Goal: Task Accomplishment & Management: Complete application form

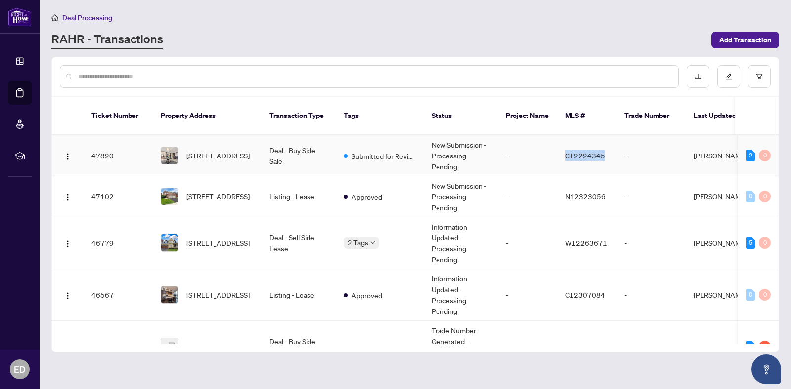
copy span "C12224345"
drag, startPoint x: 564, startPoint y: 143, endPoint x: 602, endPoint y: 145, distance: 38.6
click at [602, 145] on td "C12224345" at bounding box center [586, 155] width 59 height 41
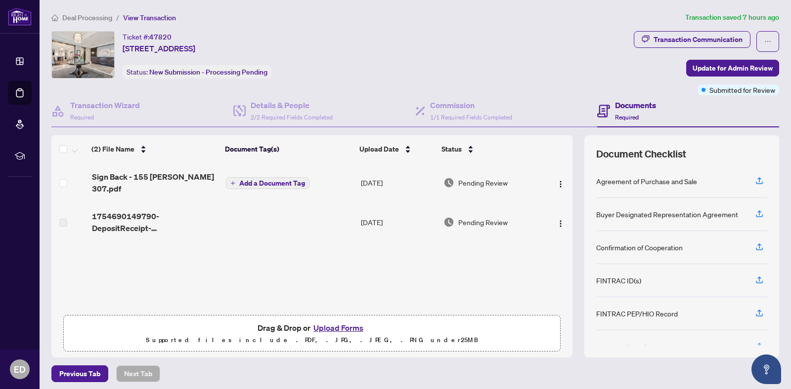
click at [331, 328] on button "Upload Forms" at bounding box center [338, 328] width 56 height 13
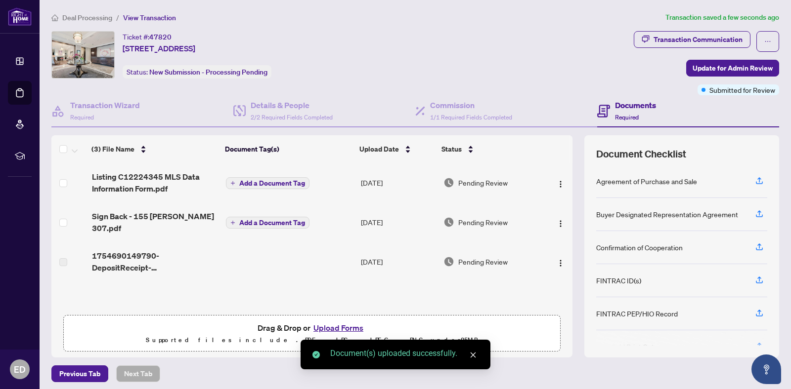
scroll to position [26, 0]
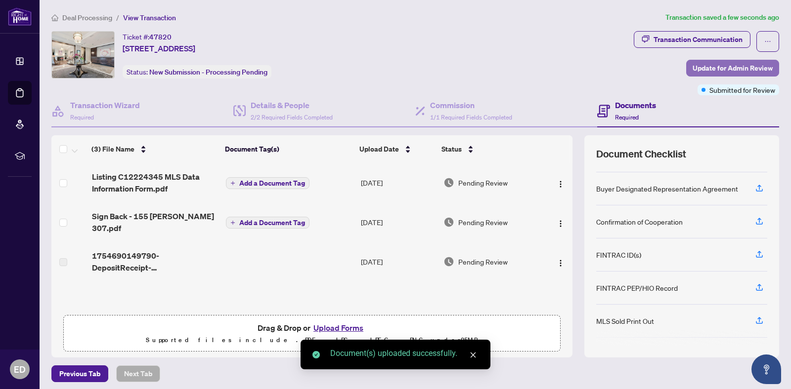
click at [723, 65] on span "Update for Admin Review" at bounding box center [732, 68] width 80 height 16
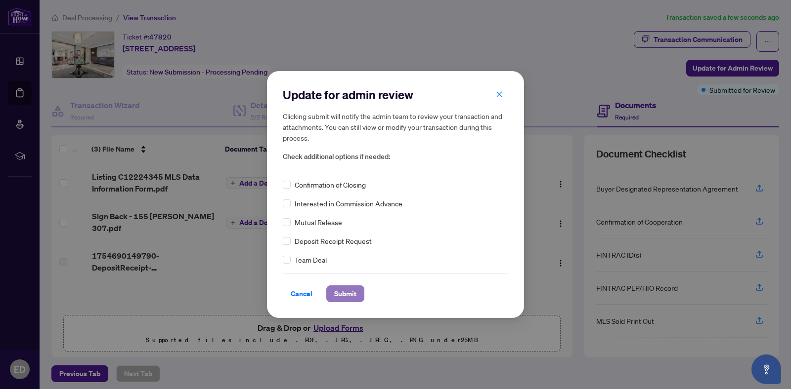
click at [347, 294] on span "Submit" at bounding box center [345, 294] width 22 height 16
